Goal: Information Seeking & Learning: Learn about a topic

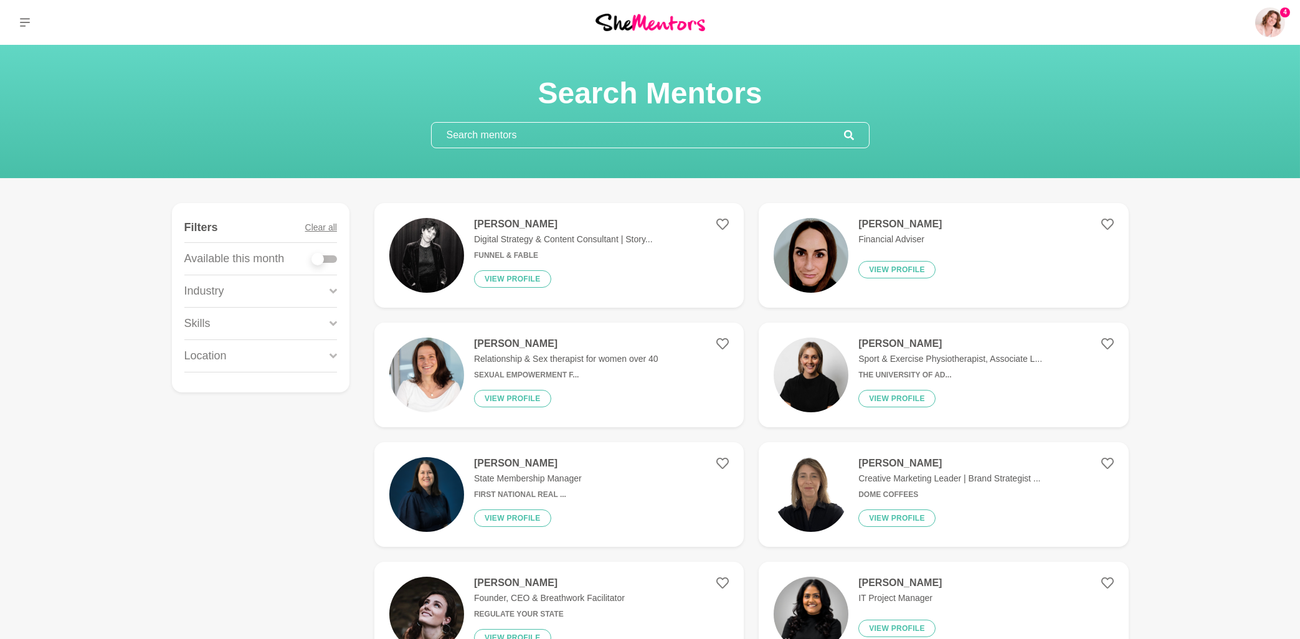
click at [329, 354] on div "Location" at bounding box center [260, 356] width 153 height 32
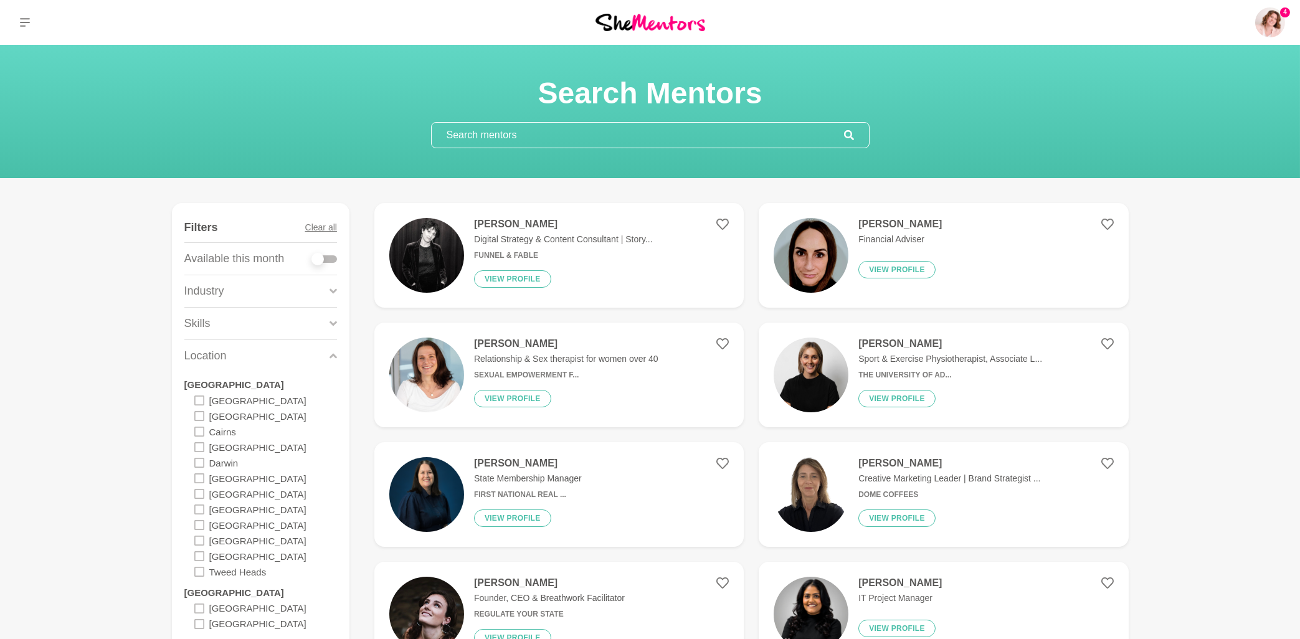
click at [198, 556] on icon at bounding box center [199, 556] width 10 height 10
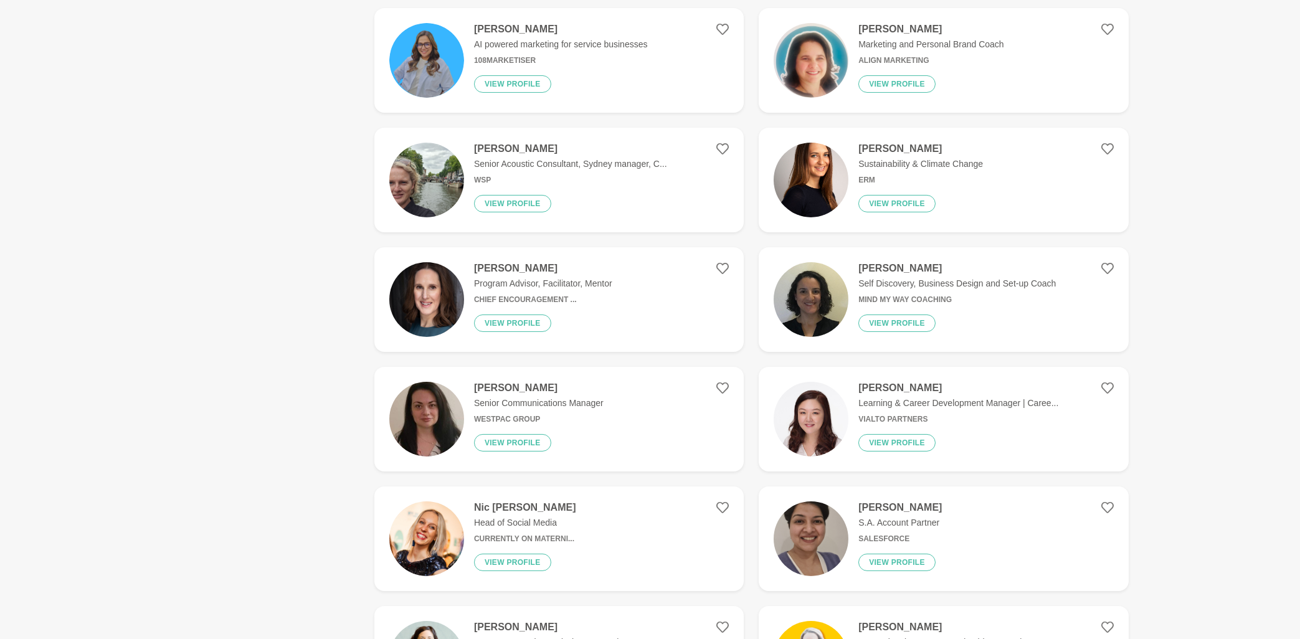
scroll to position [2136, 0]
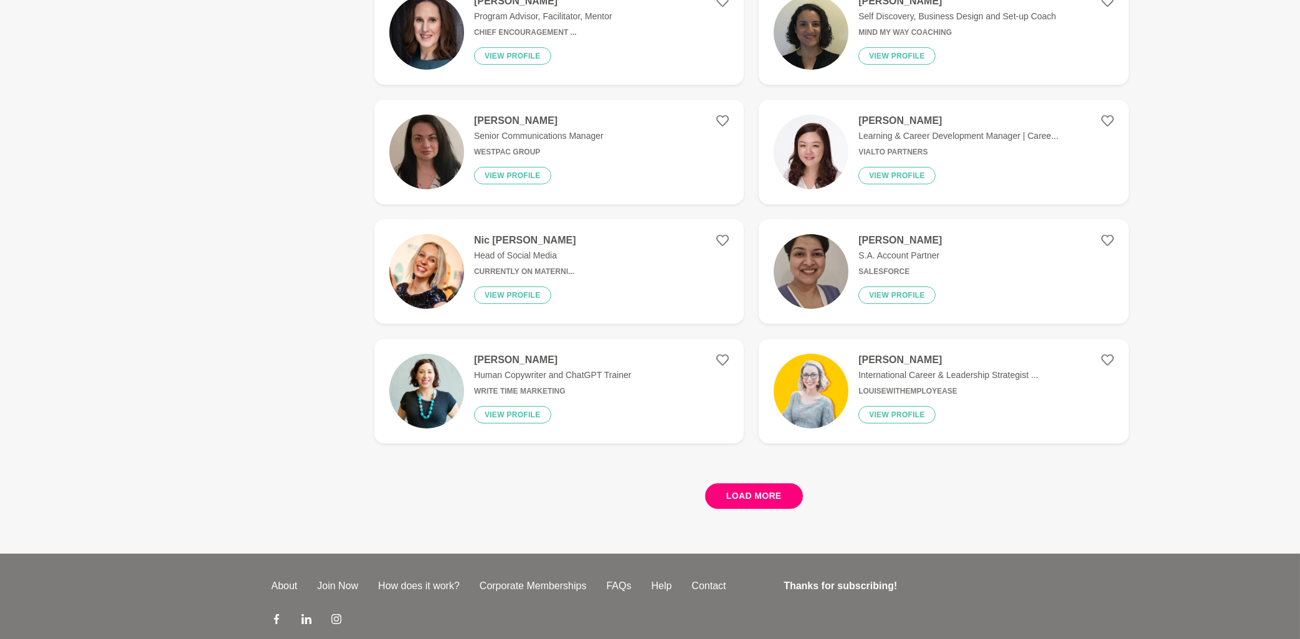
click at [750, 496] on button "Load more" at bounding box center [754, 496] width 98 height 26
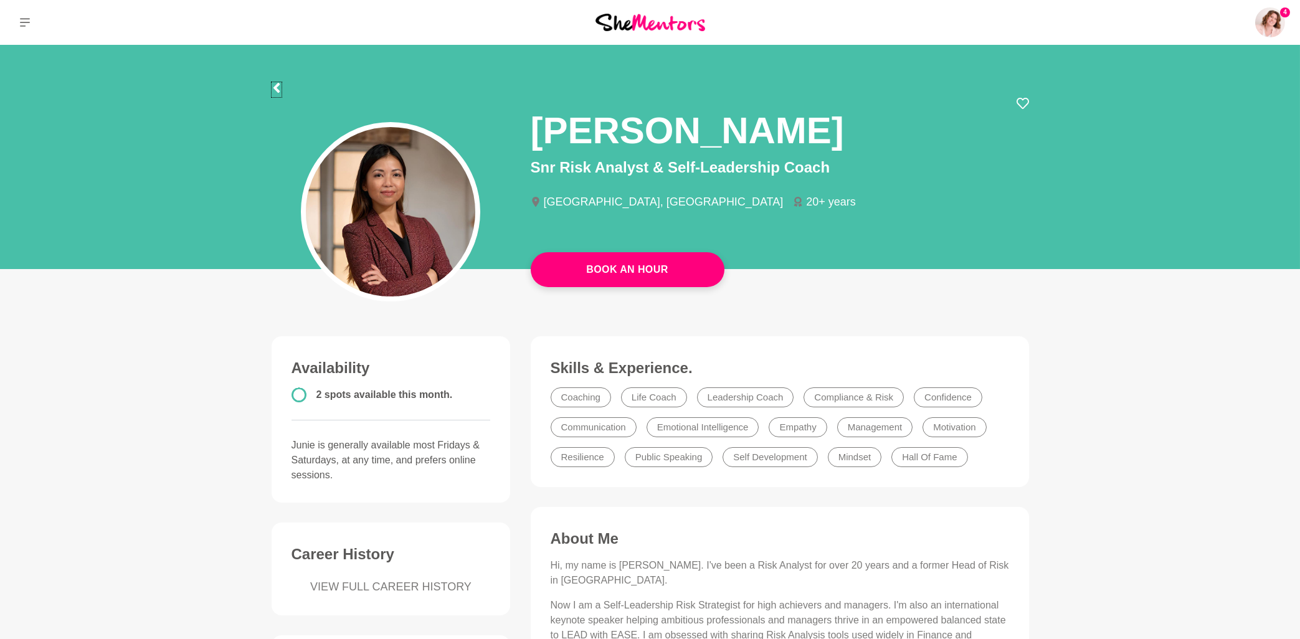
click at [280, 89] on icon at bounding box center [276, 88] width 10 height 10
click at [22, 24] on icon at bounding box center [25, 22] width 10 height 10
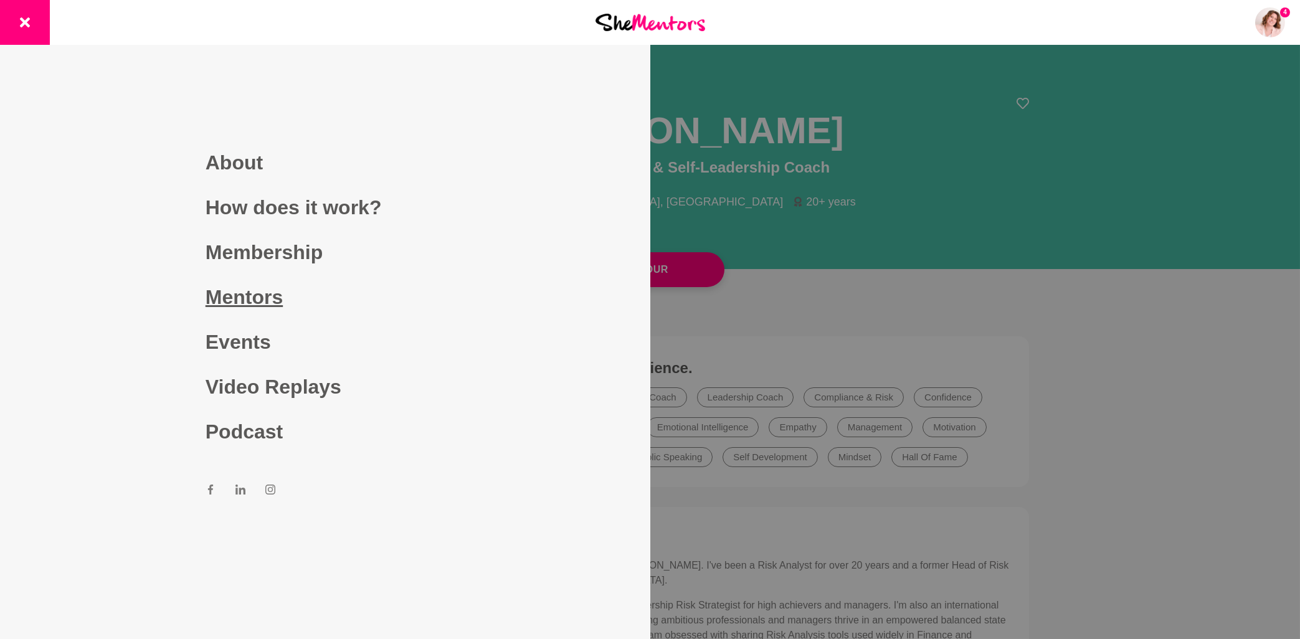
click at [275, 300] on link "Mentors" at bounding box center [324, 297] width 239 height 45
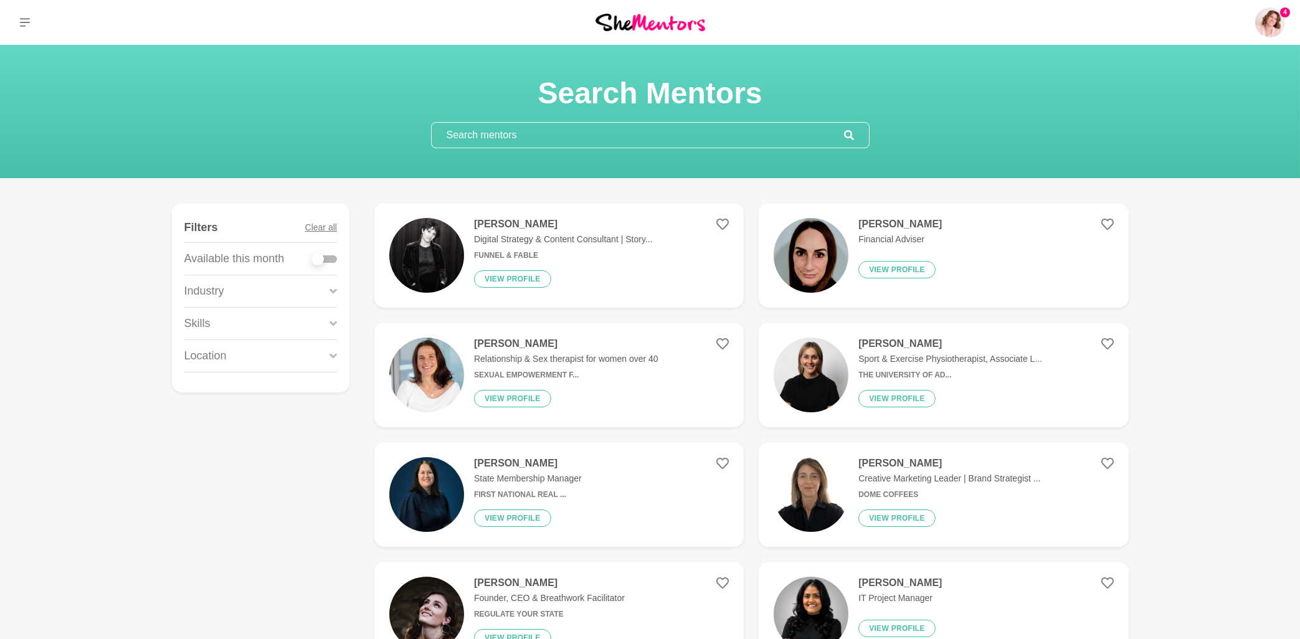
click at [567, 138] on input "text" at bounding box center [638, 135] width 412 height 25
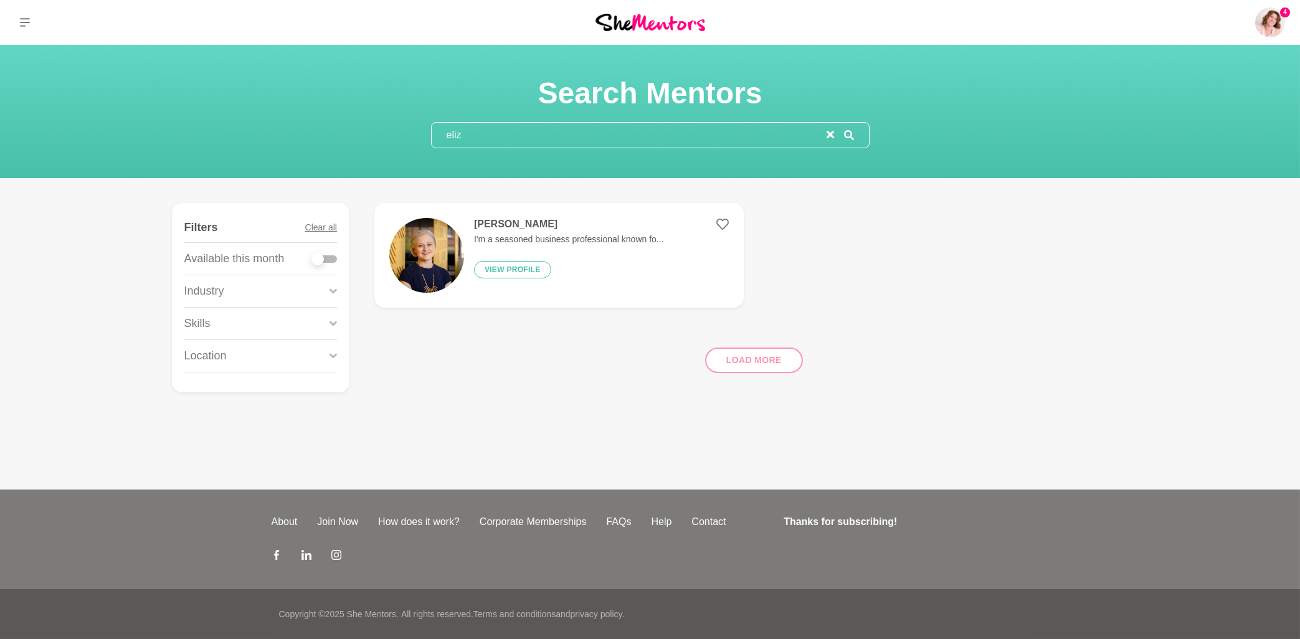
type input "eliz"
